Goal: Check status: Check status

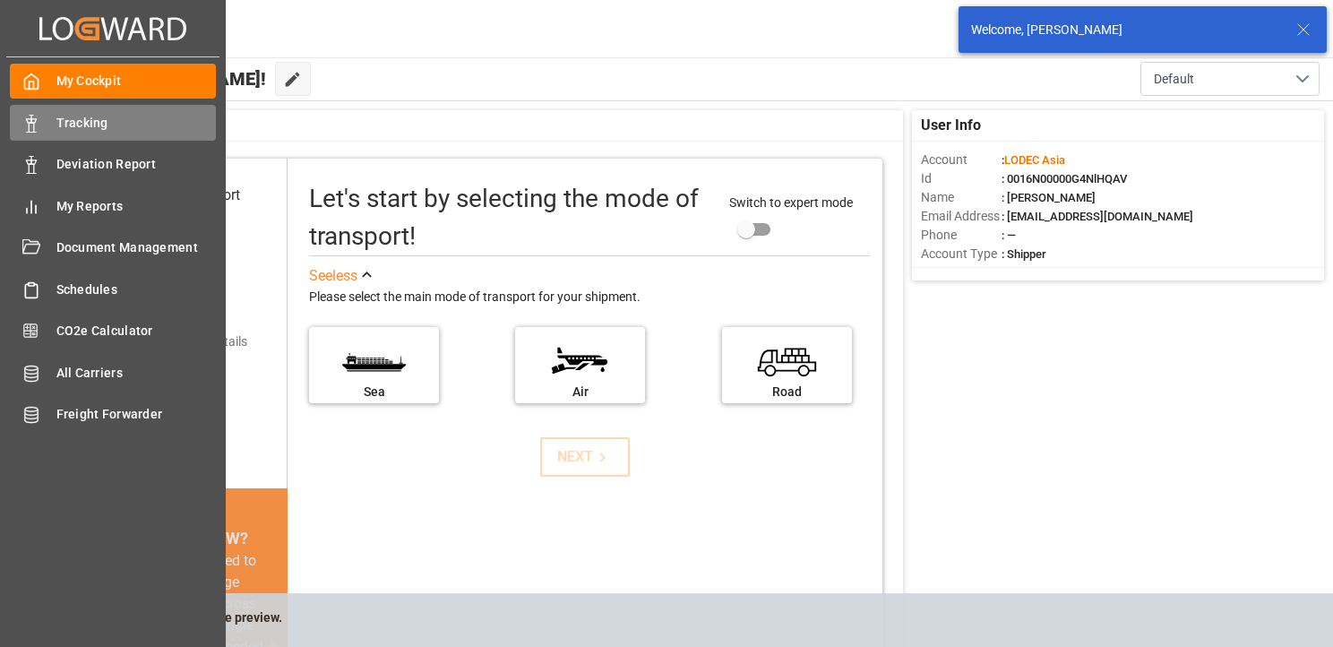
click at [40, 133] on div "Tracking Tracking" at bounding box center [113, 122] width 206 height 35
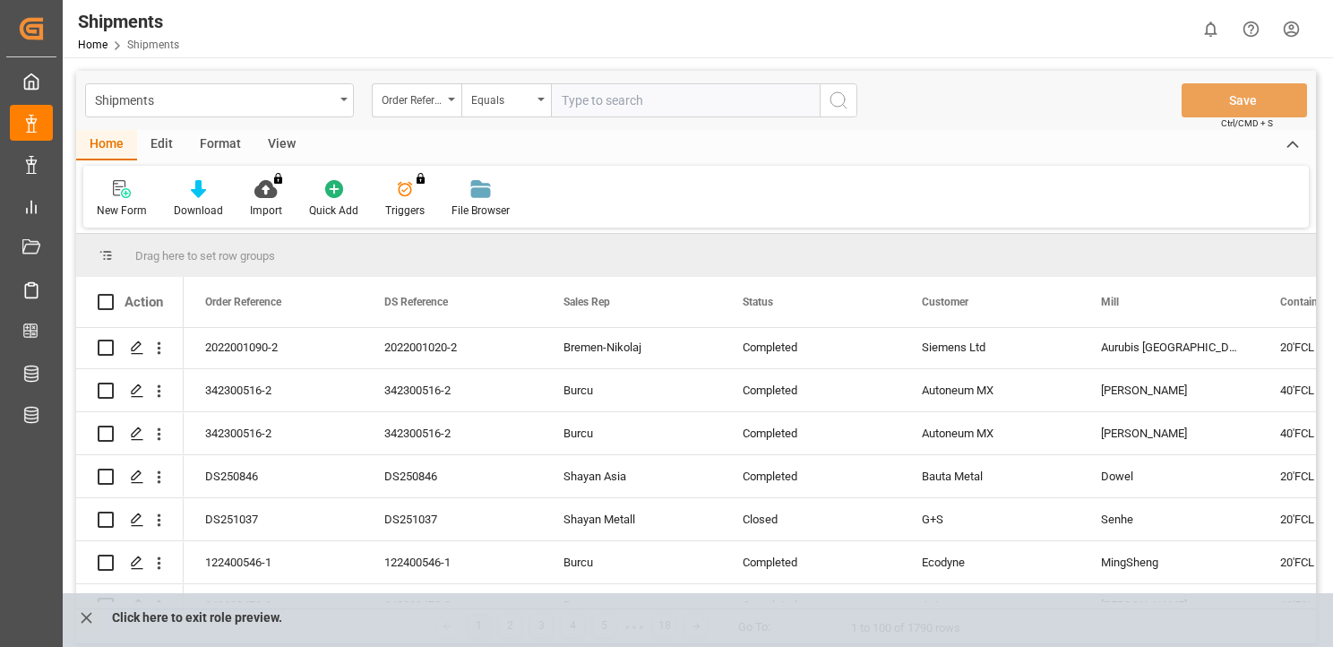
scroll to position [1792, 0]
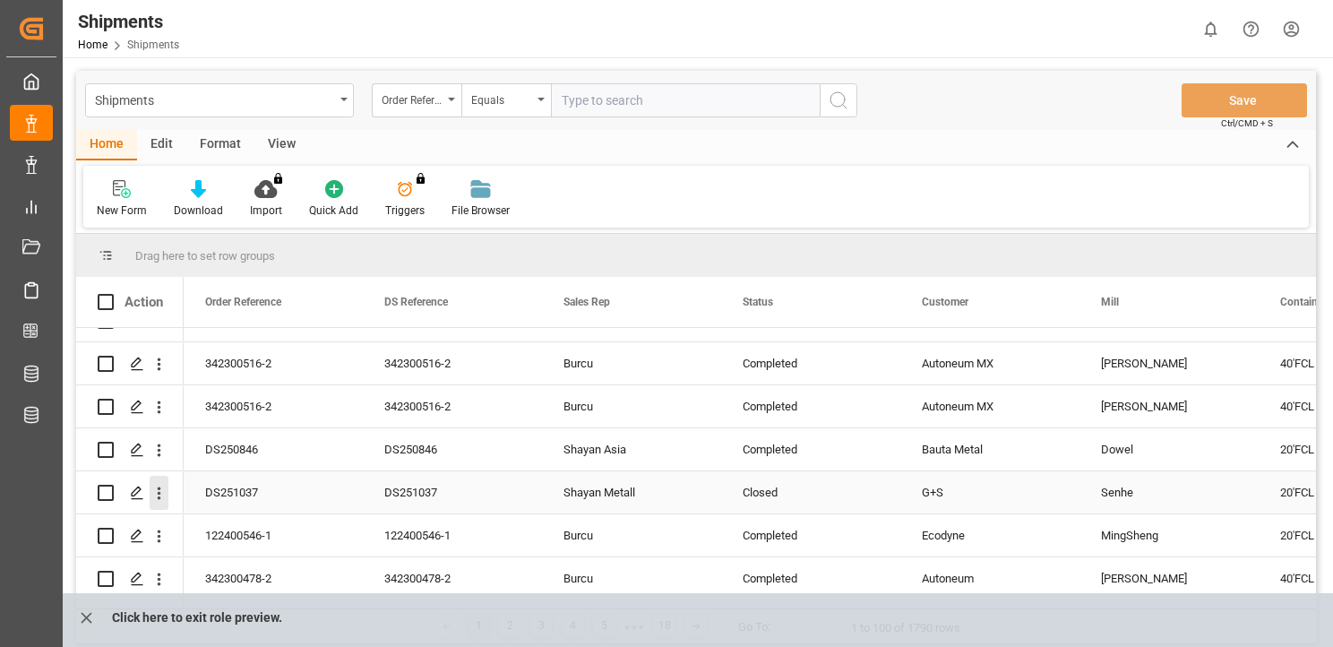
click at [164, 494] on icon "open menu" at bounding box center [159, 493] width 19 height 19
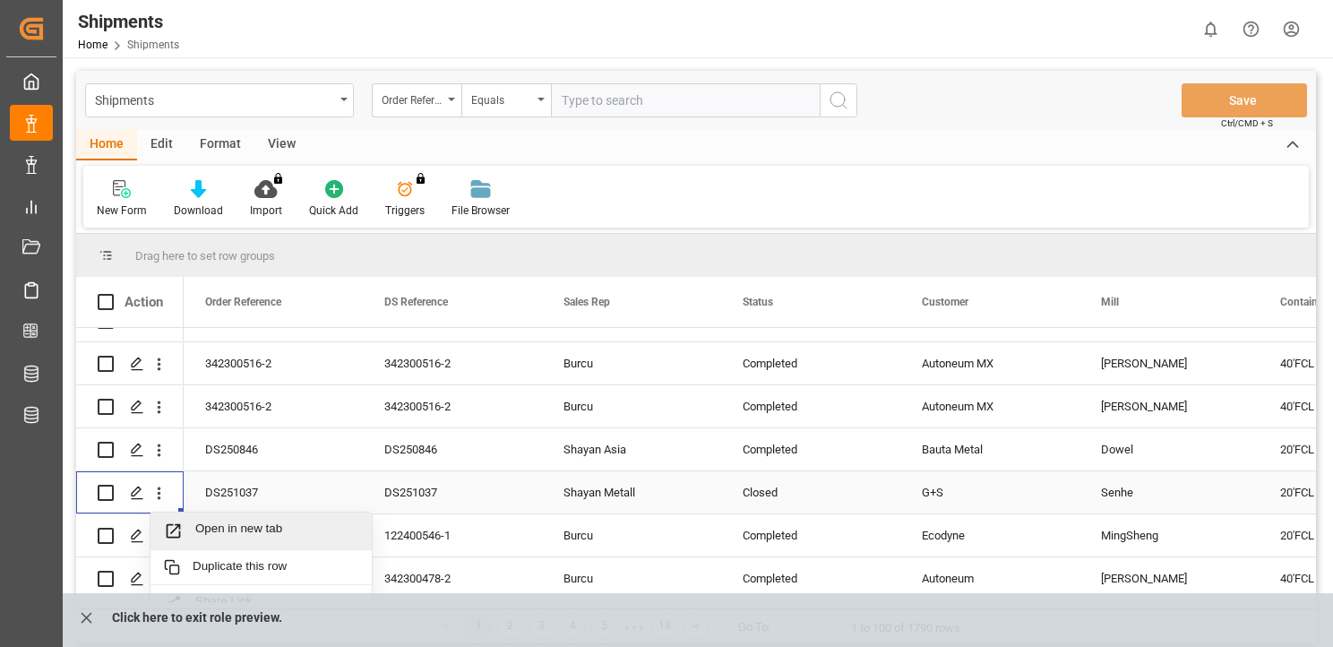
scroll to position [1882, 0]
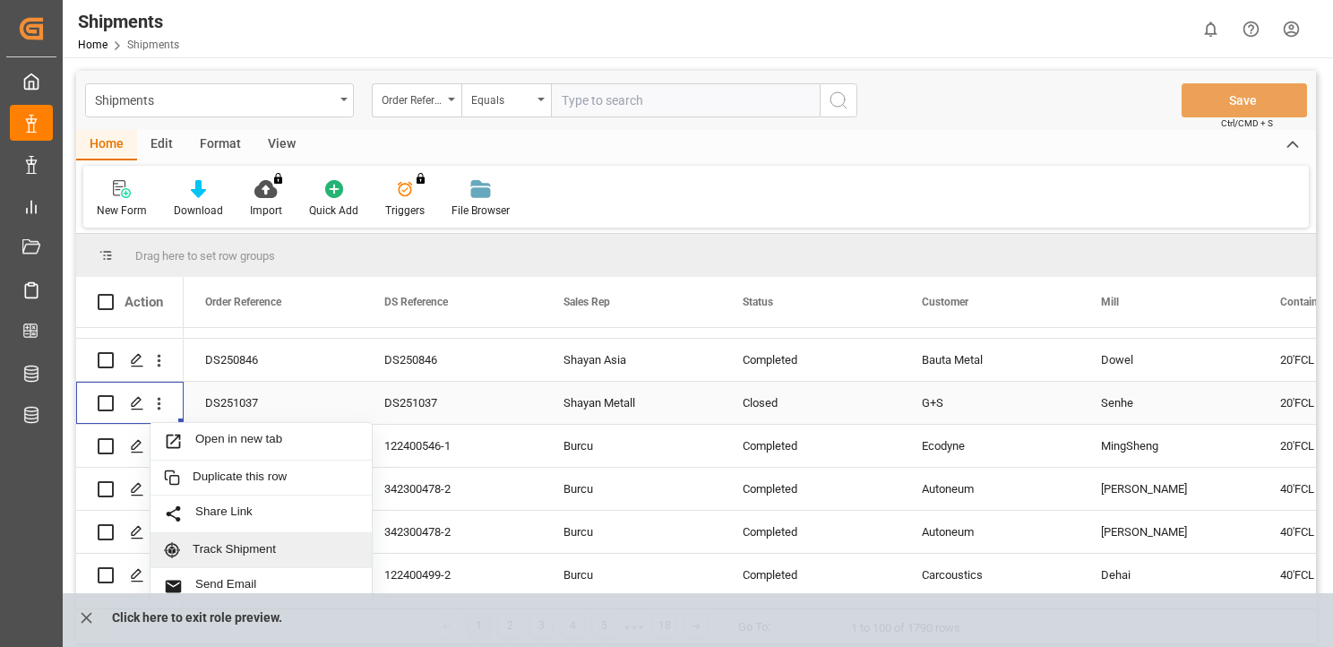
click at [285, 546] on span "Track Shipment" at bounding box center [276, 550] width 166 height 16
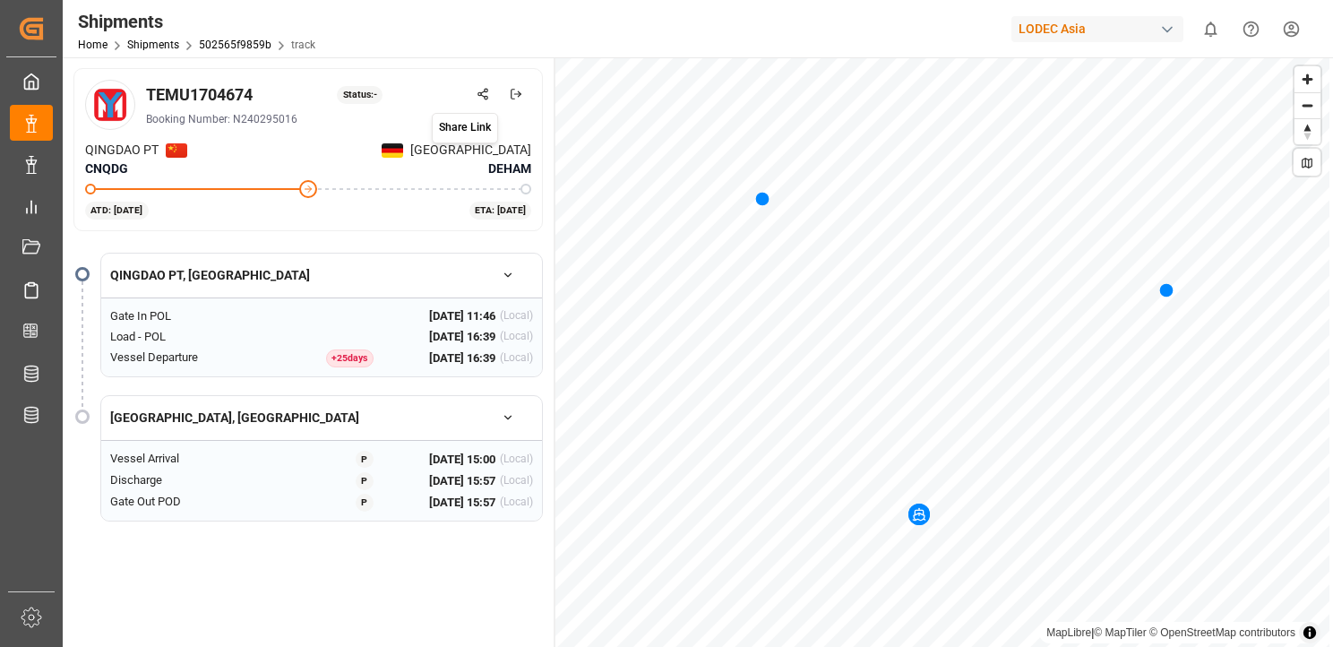
click at [478, 92] on icon at bounding box center [483, 94] width 13 height 13
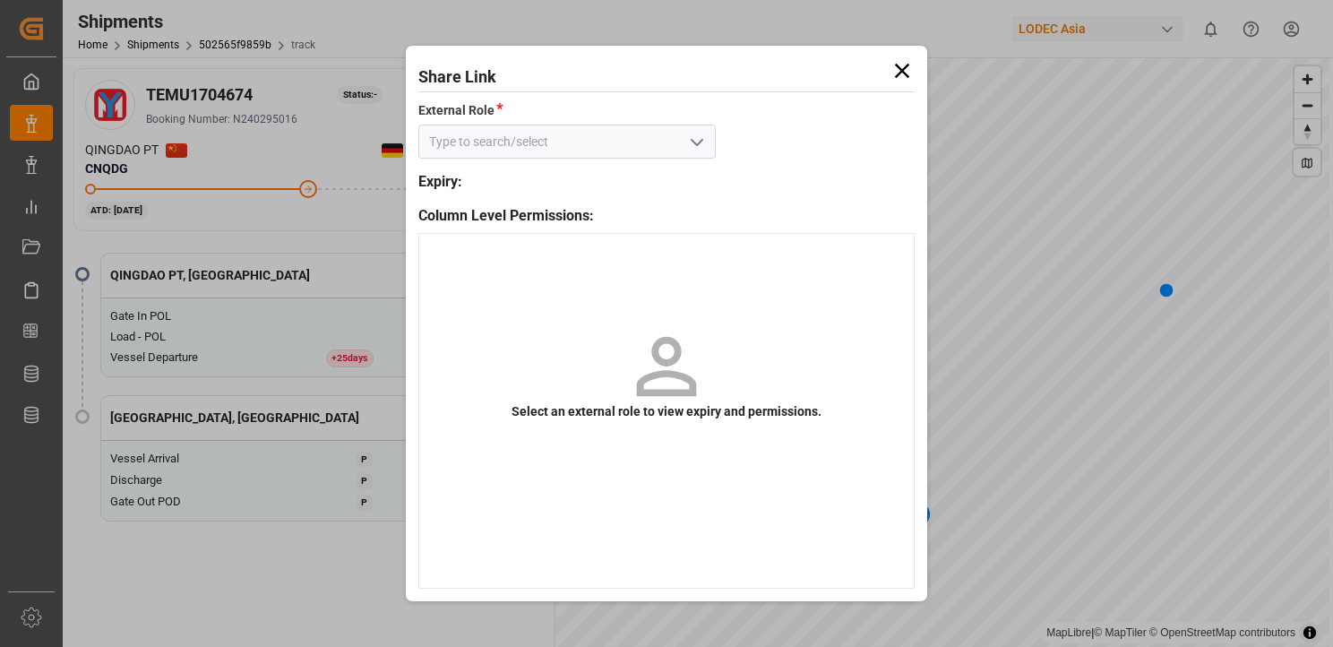
click at [690, 139] on icon "open menu" at bounding box center [697, 143] width 22 height 22
click at [646, 176] on div "Default tracking role - shipment" at bounding box center [567, 181] width 296 height 40
type input "Default tracking role - shipment"
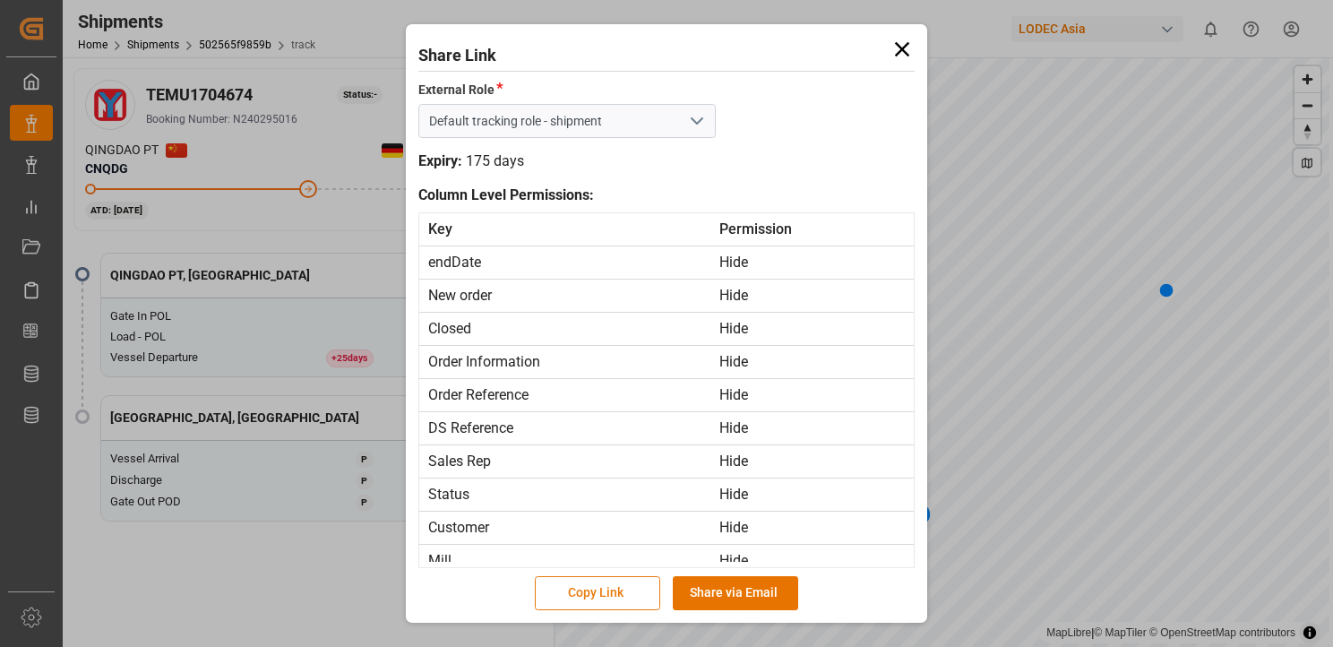
click at [615, 595] on button "Copy Link" at bounding box center [597, 593] width 125 height 34
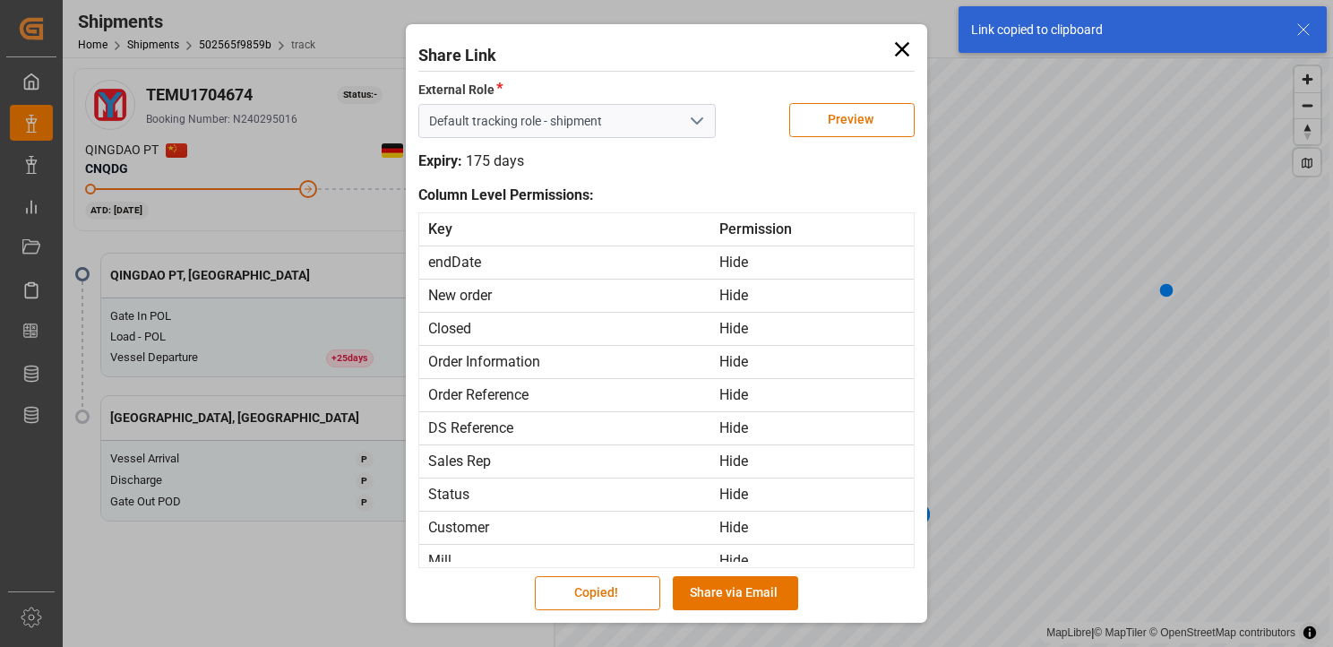
click at [898, 48] on icon at bounding box center [902, 49] width 25 height 25
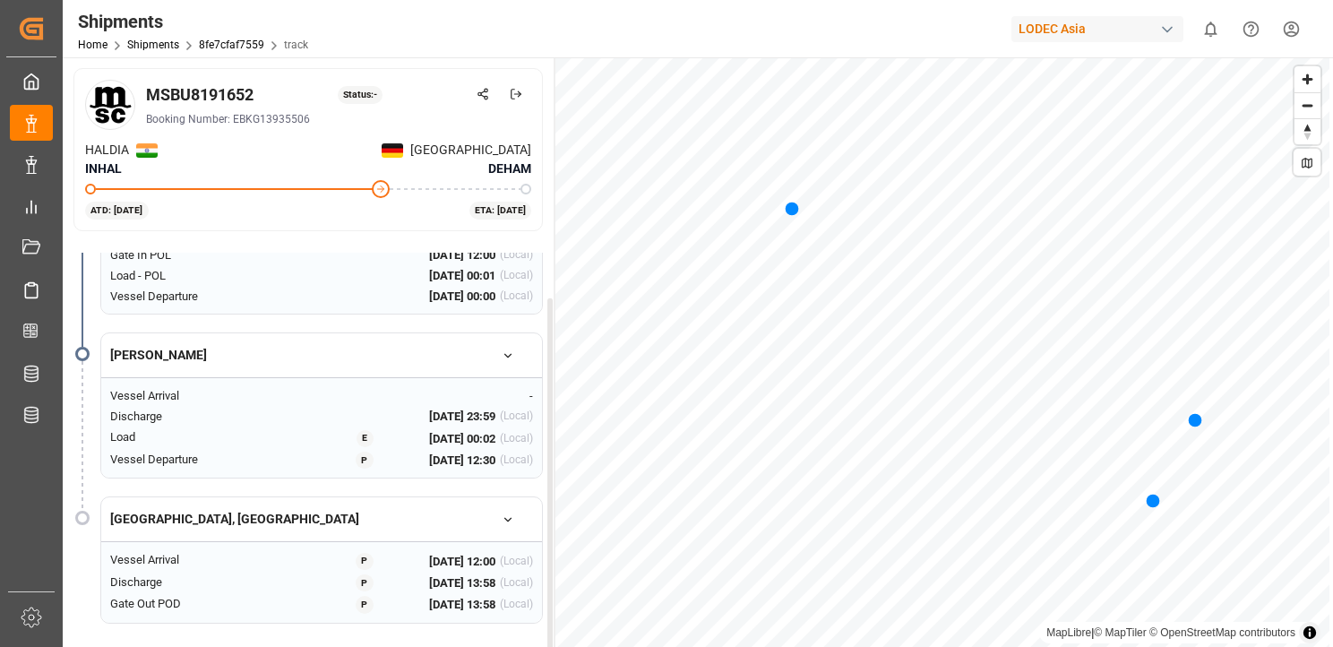
scroll to position [90, 0]
